Goal: Find contact information: Find contact information

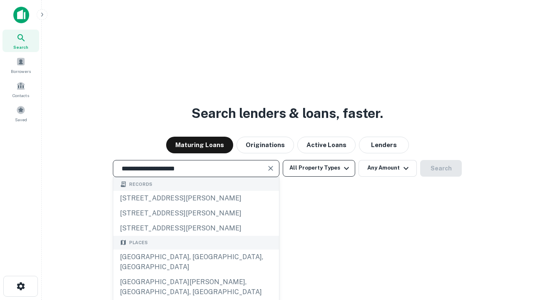
type input "**********"
click at [319, 168] on button "All Property Types" at bounding box center [319, 168] width 72 height 17
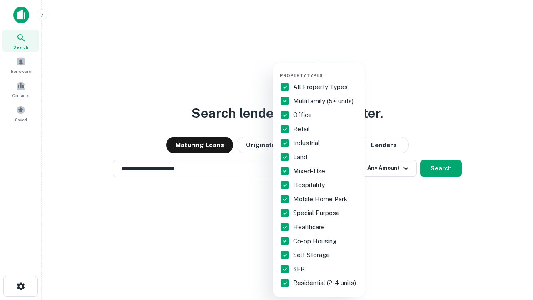
click at [325, 70] on button "button" at bounding box center [326, 70] width 92 height 0
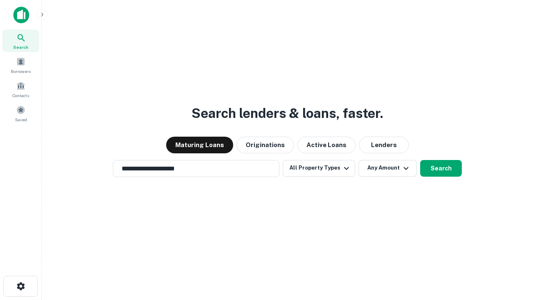
scroll to position [13, 0]
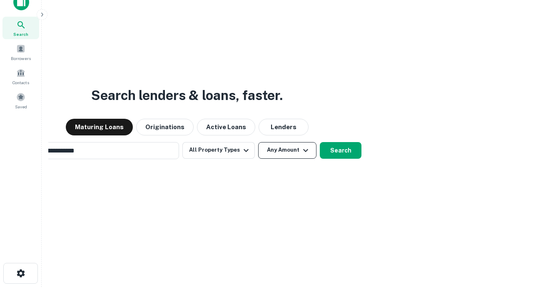
click at [258, 142] on button "Any Amount" at bounding box center [287, 150] width 58 height 17
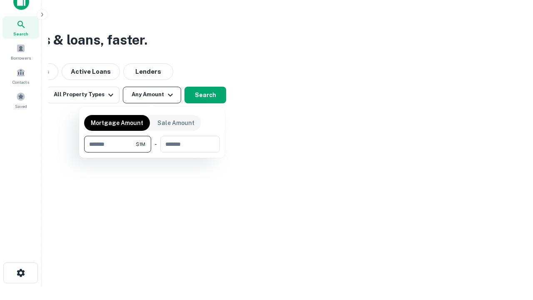
type input "*******"
click at [152, 152] on button "button" at bounding box center [152, 152] width 136 height 0
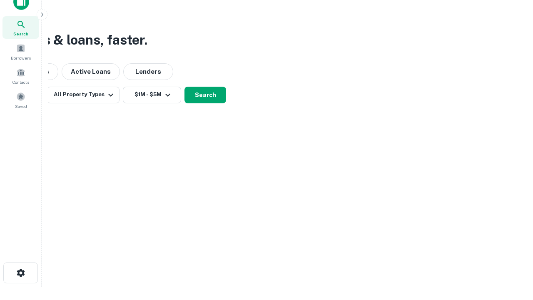
scroll to position [5, 154]
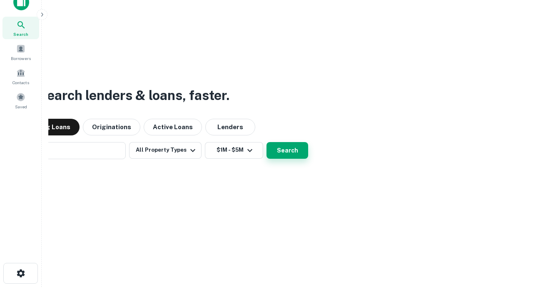
click at [266, 142] on button "Search" at bounding box center [287, 150] width 42 height 17
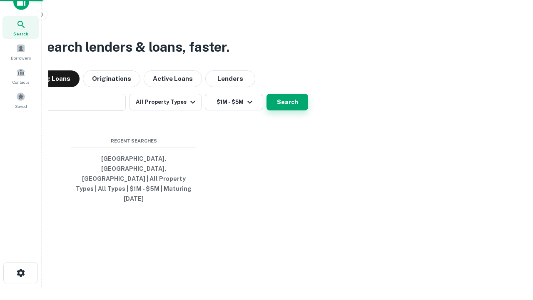
scroll to position [22, 236]
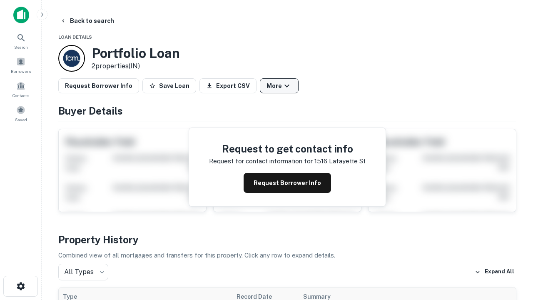
click at [279, 86] on button "More" at bounding box center [279, 85] width 39 height 15
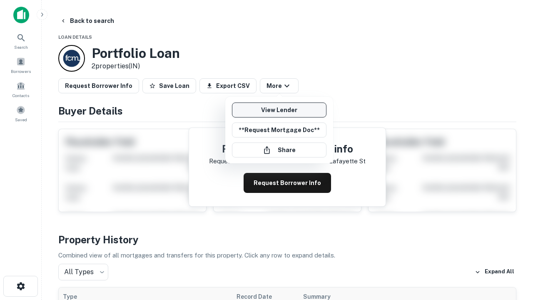
click at [279, 110] on link "View Lender" at bounding box center [279, 109] width 94 height 15
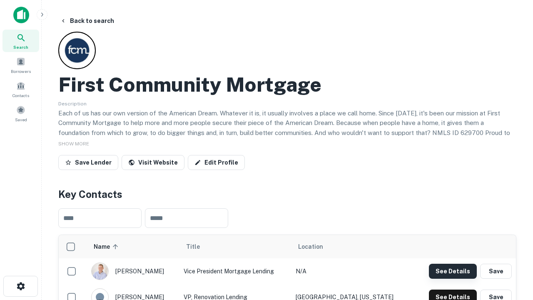
click at [452, 271] on button "See Details" at bounding box center [453, 270] width 48 height 15
click at [20, 286] on icon "button" at bounding box center [21, 286] width 10 height 10
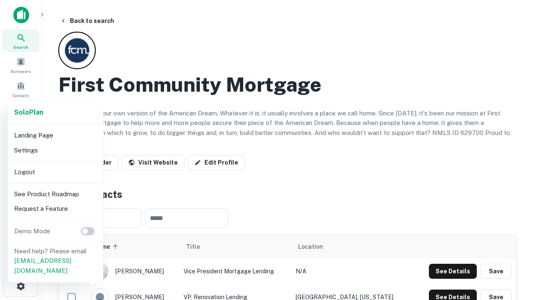
click at [55, 171] on li "Logout" at bounding box center [55, 171] width 89 height 15
